Goal: Obtain resource: Obtain resource

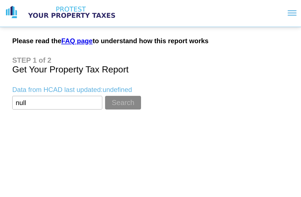
click at [20, 102] on input "textbox" at bounding box center [57, 103] width 90 height 14
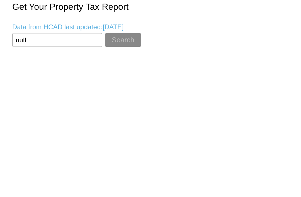
type input "[STREET_ADDRESS]"
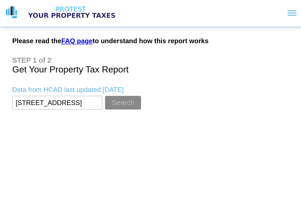
click at [119, 98] on button "Search" at bounding box center [123, 103] width 36 height 14
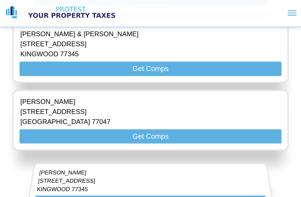
scroll to position [1997, 0]
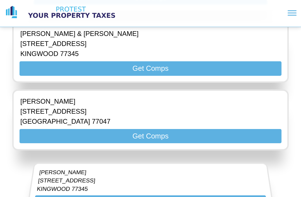
click at [214, 76] on button "Get Comps" at bounding box center [151, 68] width 262 height 14
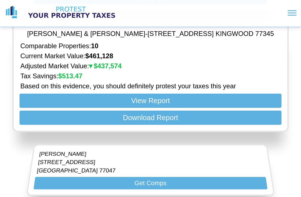
click at [178, 108] on button "View Report" at bounding box center [151, 101] width 262 height 14
click at [166, 108] on button "View Report" at bounding box center [151, 101] width 262 height 14
click at [169, 108] on button "View Report" at bounding box center [151, 101] width 262 height 14
click at [170, 108] on button "View Report" at bounding box center [151, 101] width 262 height 14
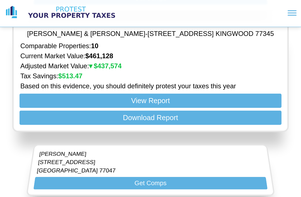
click at [152, 125] on button "Download Report" at bounding box center [151, 118] width 262 height 14
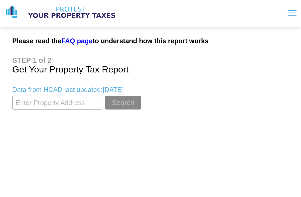
click at [296, 15] on div at bounding box center [292, 15] width 9 height 1
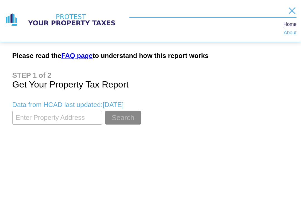
click at [289, 34] on link "About" at bounding box center [290, 33] width 13 height 4
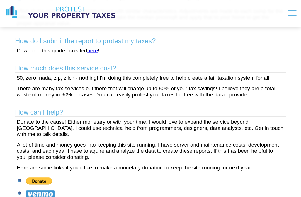
scroll to position [187, 0]
click at [95, 53] on link "here" at bounding box center [92, 50] width 11 height 6
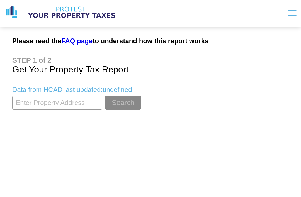
click at [25, 108] on input "textbox" at bounding box center [57, 103] width 90 height 14
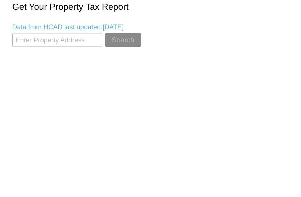
type input "[STREET_ADDRESS]"
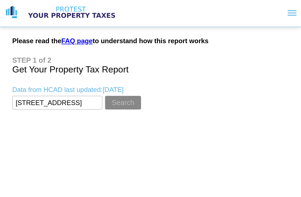
click at [87, 106] on input "textbox" at bounding box center [57, 103] width 90 height 14
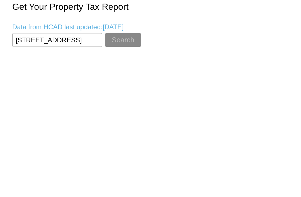
click at [126, 96] on button "Search" at bounding box center [123, 103] width 36 height 14
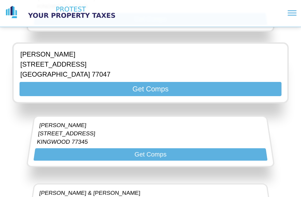
scroll to position [2040, 0]
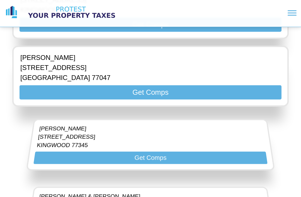
click at [35, 32] on button "Get Comps" at bounding box center [151, 25] width 262 height 14
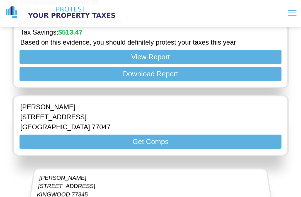
click at [120, 64] on button "View Report" at bounding box center [151, 57] width 262 height 14
click at [103, 81] on button "Download Report" at bounding box center [151, 74] width 262 height 14
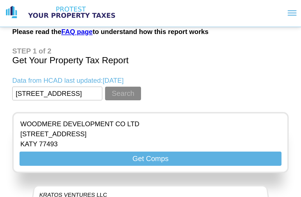
scroll to position [0, 0]
